Goal: Learn about a topic

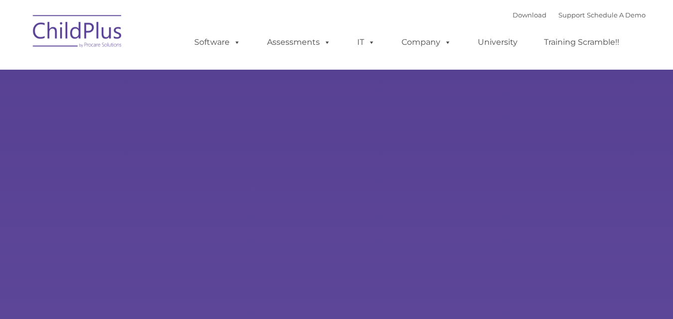
select select "MEDIUM"
click at [579, 42] on link "Training Scramble!!" at bounding box center [581, 42] width 95 height 20
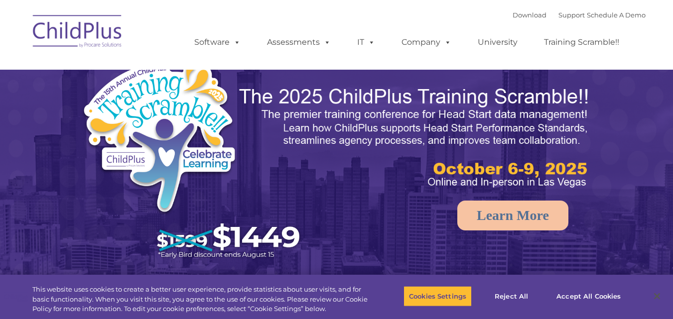
select select "MEDIUM"
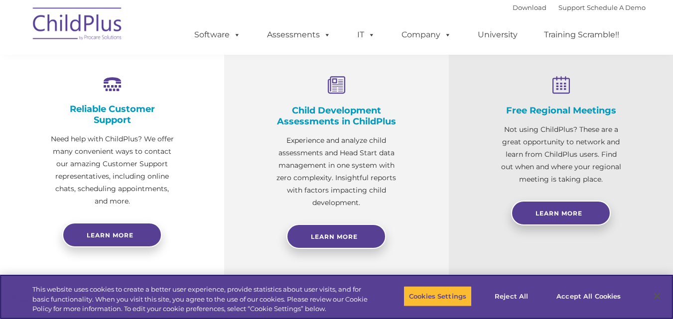
scroll to position [377, 0]
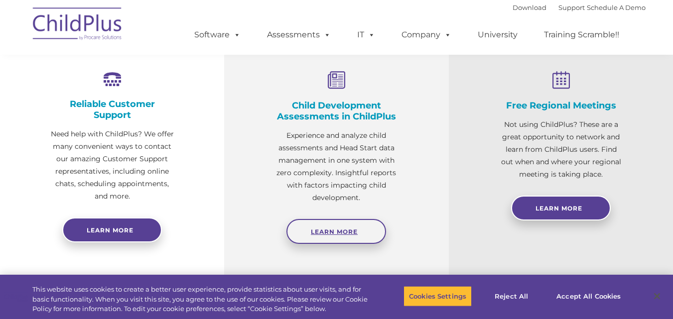
click at [328, 239] on link "Learn More" at bounding box center [336, 231] width 100 height 25
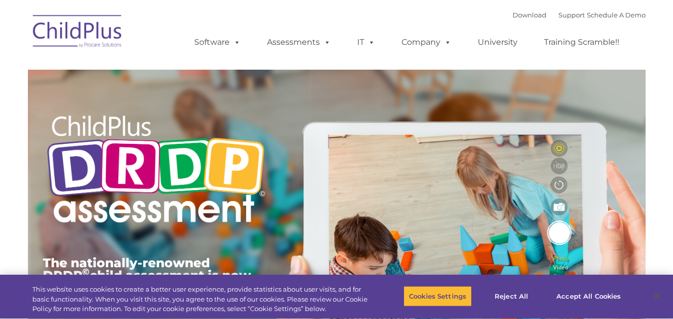
type input ""
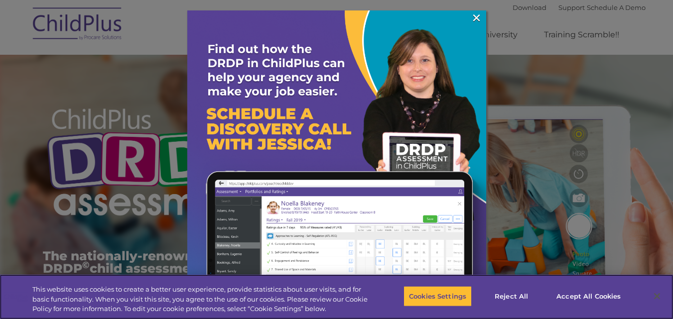
scroll to position [14, 0]
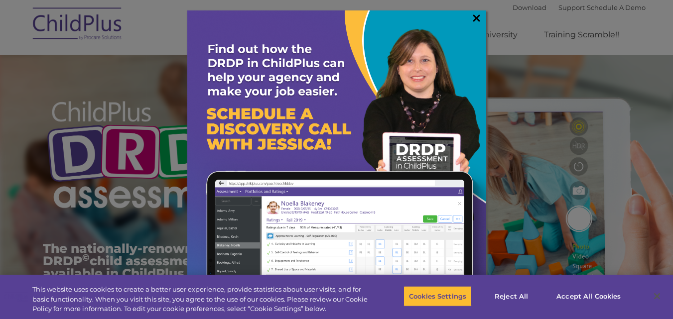
click at [477, 20] on link "×" at bounding box center [476, 18] width 11 height 10
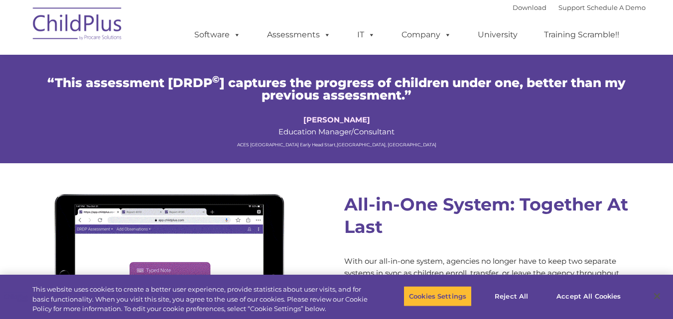
scroll to position [612, 0]
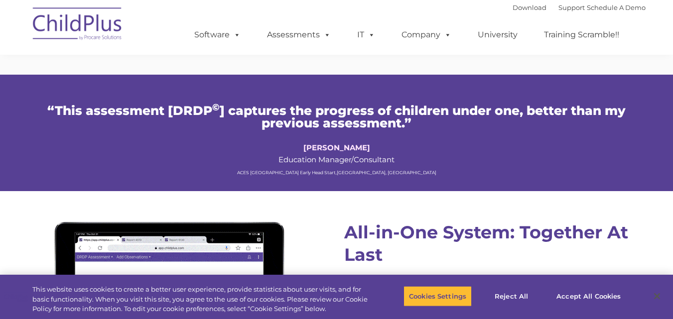
drag, startPoint x: 677, startPoint y: 21, endPoint x: 662, endPoint y: 21, distance: 14.9
